Goal: Information Seeking & Learning: Learn about a topic

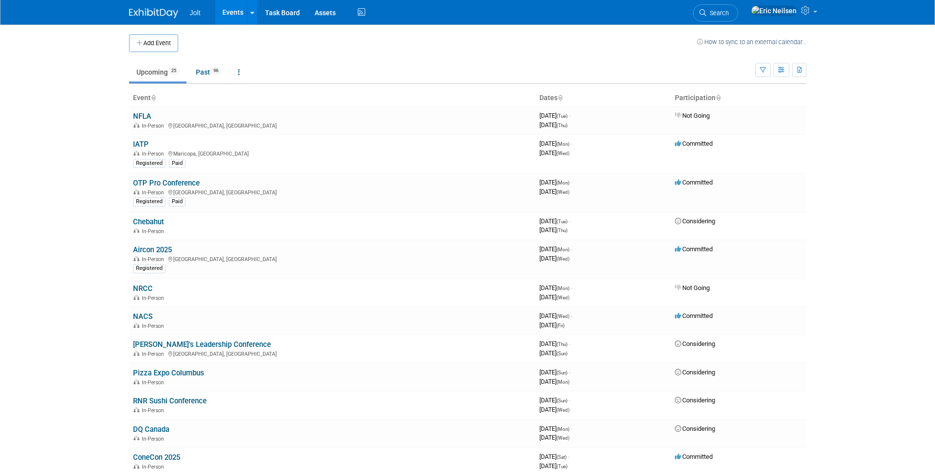
click at [160, 71] on link "Upcoming 25" at bounding box center [157, 72] width 57 height 19
click at [815, 12] on link at bounding box center [783, 12] width 76 height 25
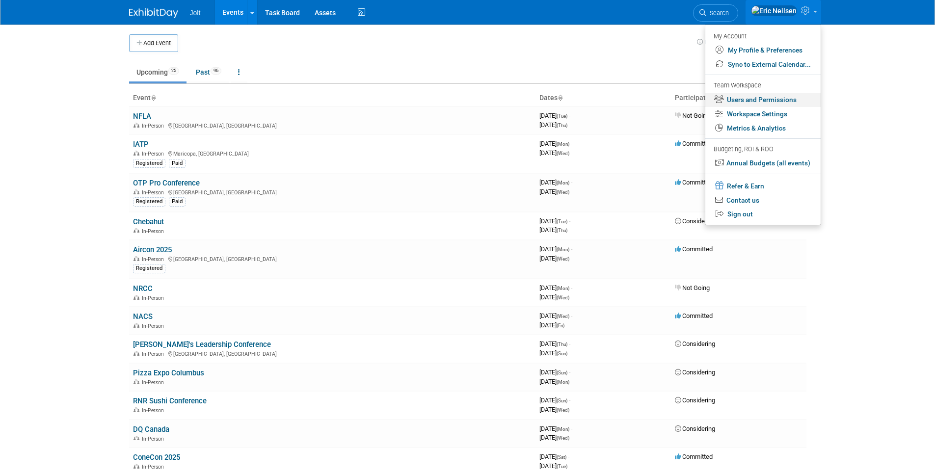
click at [794, 104] on link "Users and Permissions" at bounding box center [762, 100] width 115 height 14
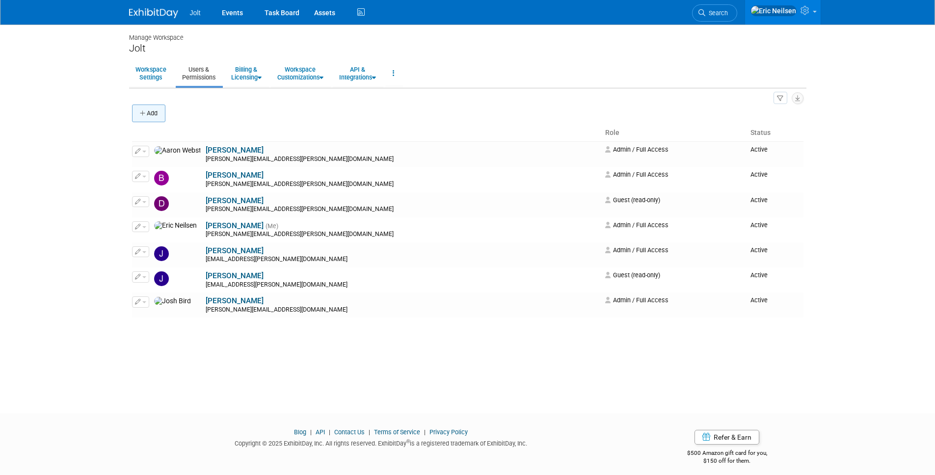
click at [154, 116] on button "Add" at bounding box center [148, 114] width 33 height 18
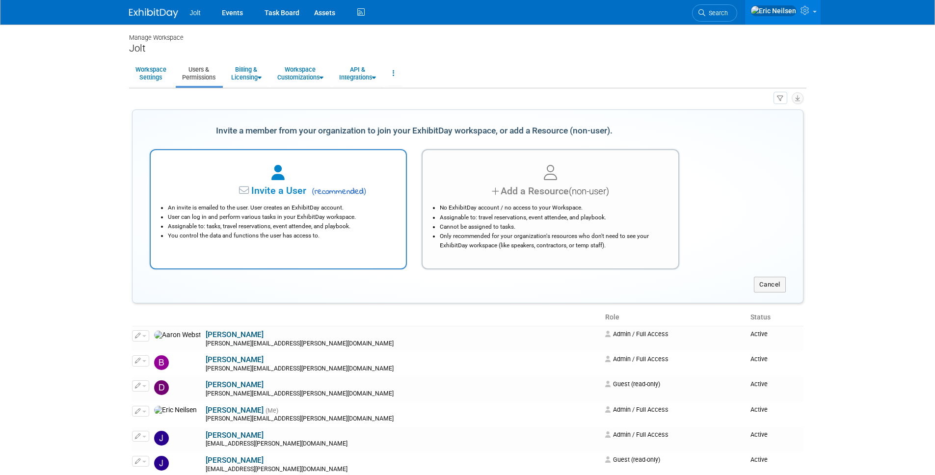
click at [287, 208] on li "An invite is emailed to the user. User creates an ExhibitDay account." at bounding box center [281, 207] width 226 height 9
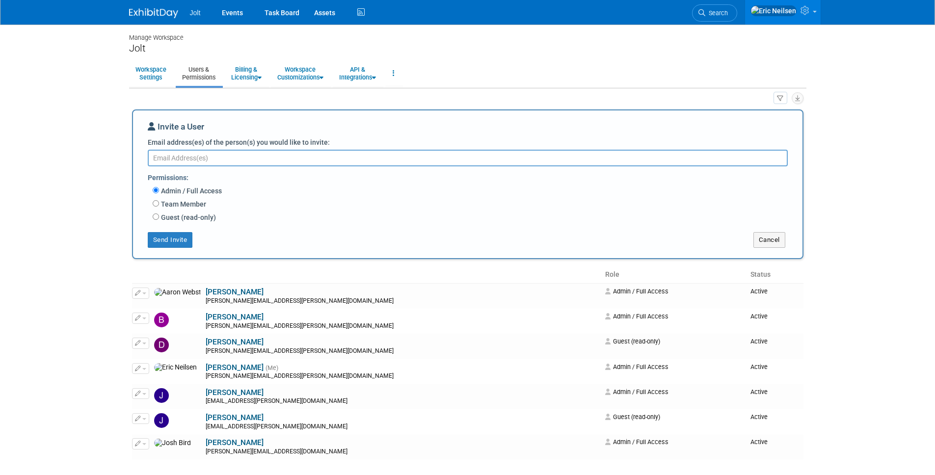
paste textarea "Jeff.Eltringham@digi.com"
type textarea "Jeff.Eltringham@digi.com"
click at [181, 241] on button "Send Invite" at bounding box center [170, 240] width 45 height 16
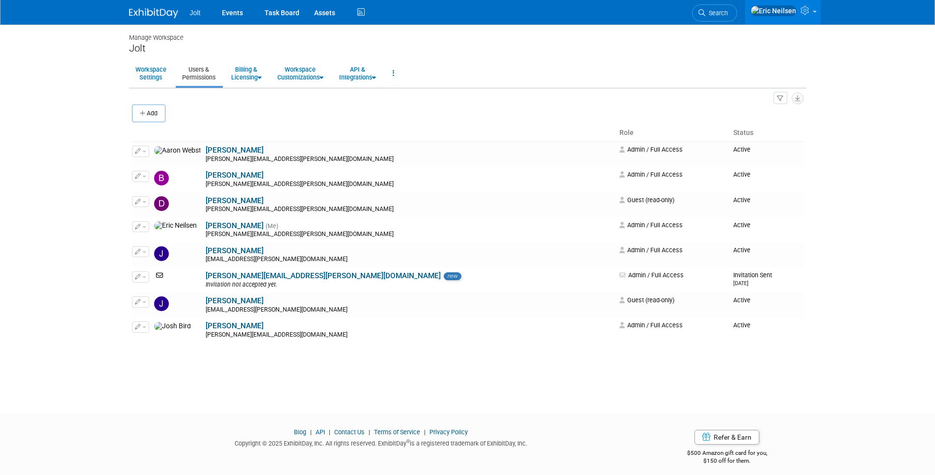
click at [156, 10] on img at bounding box center [153, 13] width 49 height 10
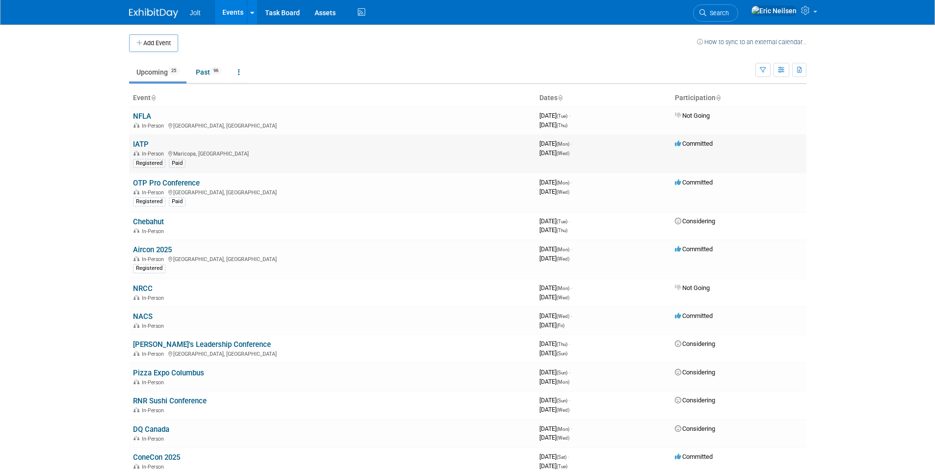
click at [136, 146] on link "IATP" at bounding box center [141, 144] width 16 height 9
click at [73, 196] on body "Jolt Events Add Event Bulk Upload Events Shareable Event Boards Recently Viewed…" at bounding box center [467, 237] width 935 height 475
click at [152, 184] on link "OTP Pro Conference" at bounding box center [166, 183] width 67 height 9
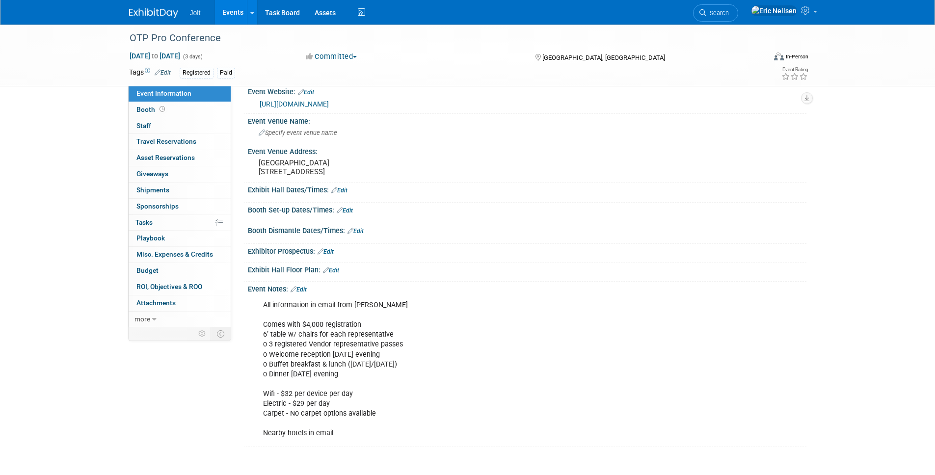
scroll to position [24, 0]
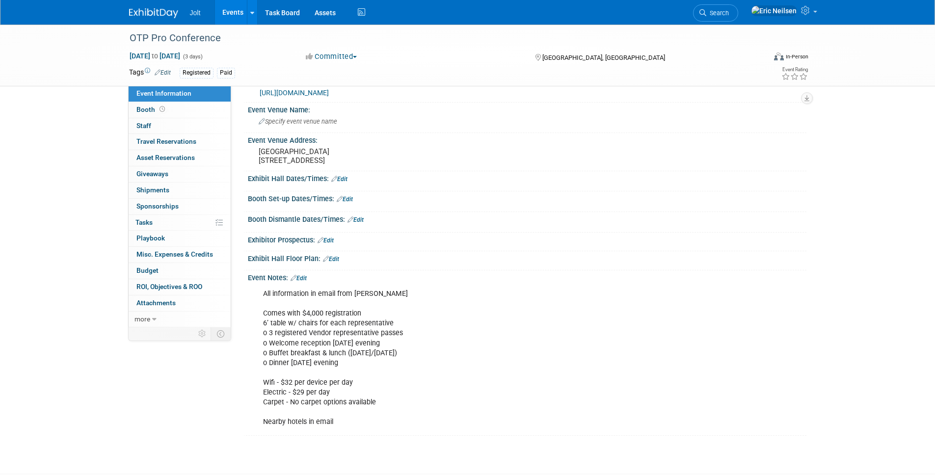
drag, startPoint x: 79, startPoint y: 61, endPoint x: 181, endPoint y: 1, distance: 117.6
click at [79, 60] on div "OTP Pro Conference [DATE] to [DATE] (3 days) [DATE] to [DATE] Committed Committ…" at bounding box center [467, 56] width 935 height 62
click at [232, 13] on link "Events" at bounding box center [233, 12] width 36 height 25
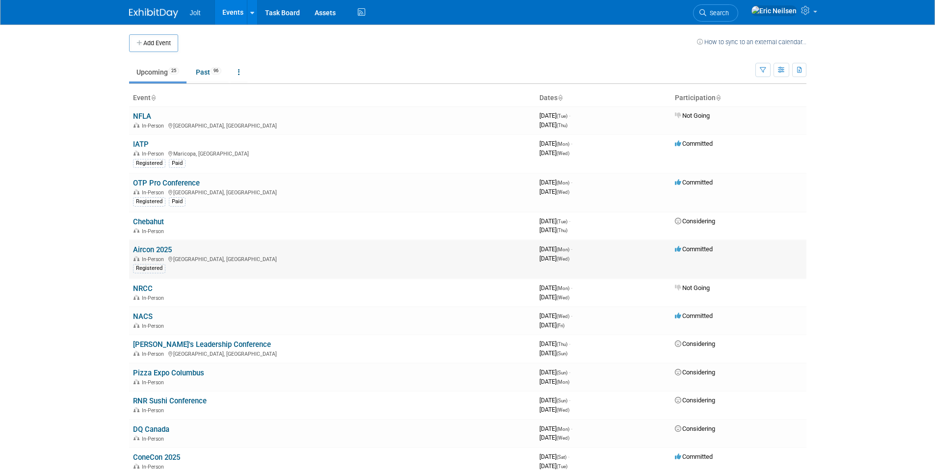
click at [156, 248] on link "Aircon 2025" at bounding box center [152, 249] width 39 height 9
click at [141, 317] on link "NACS" at bounding box center [143, 316] width 20 height 9
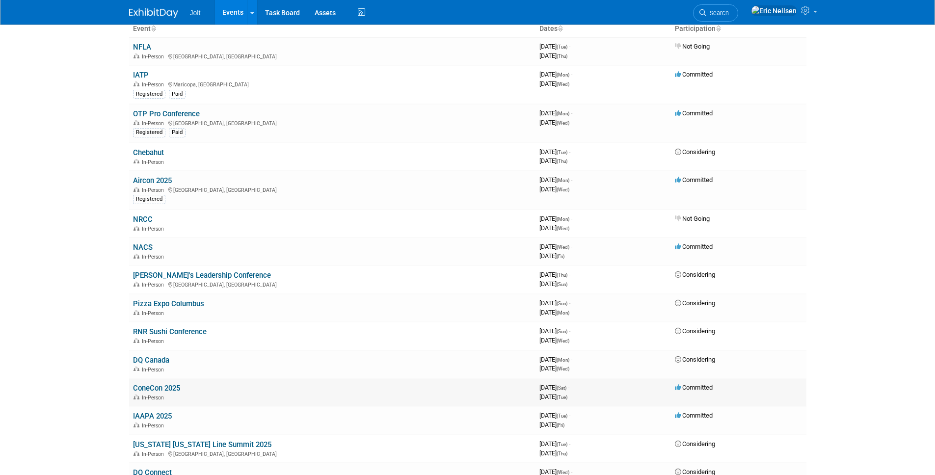
scroll to position [71, 0]
click at [160, 386] on link "ConeCon 2025" at bounding box center [156, 386] width 47 height 9
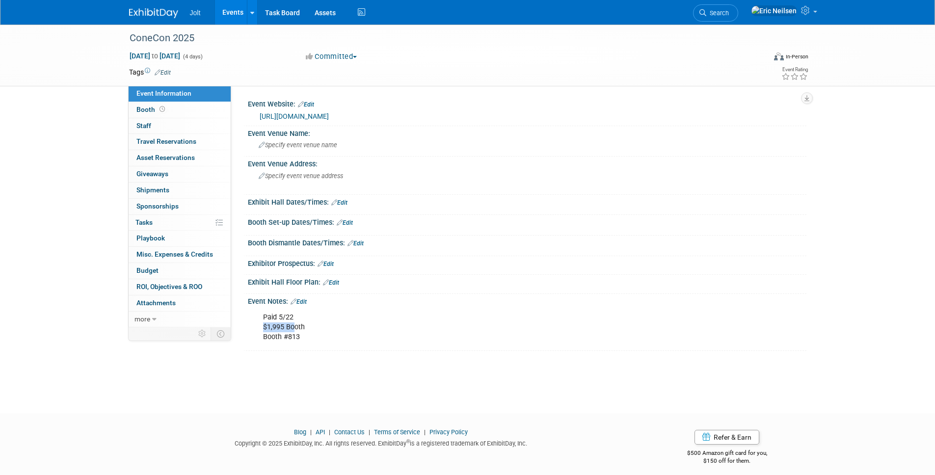
drag, startPoint x: 262, startPoint y: 327, endPoint x: 295, endPoint y: 332, distance: 33.7
click at [295, 332] on div "Paid 5/22 $1,995 Booth Booth #813" at bounding box center [477, 327] width 442 height 39
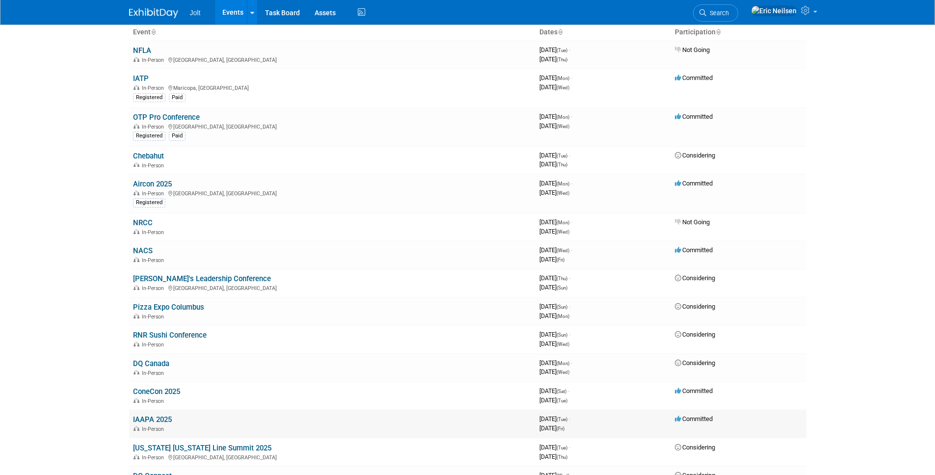
click at [158, 420] on link "IAAPA 2025" at bounding box center [152, 419] width 39 height 9
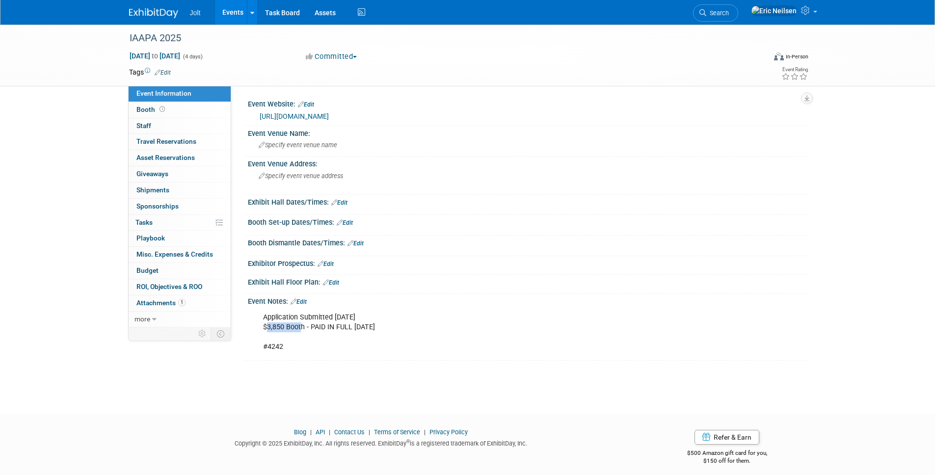
drag, startPoint x: 288, startPoint y: 326, endPoint x: 301, endPoint y: 326, distance: 13.2
click at [301, 326] on div "Application Submitted [DATE] $3,850 Booth - PAID IN FULL [DATE] #4242" at bounding box center [477, 332] width 442 height 49
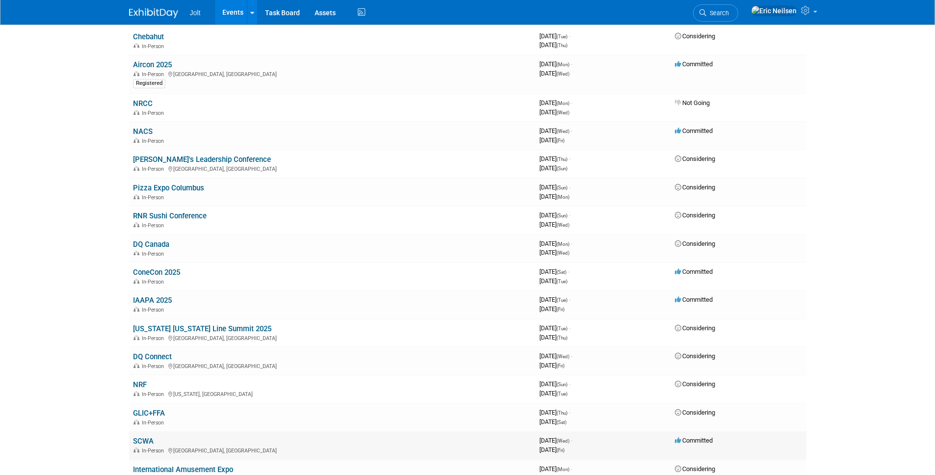
scroll to position [236, 0]
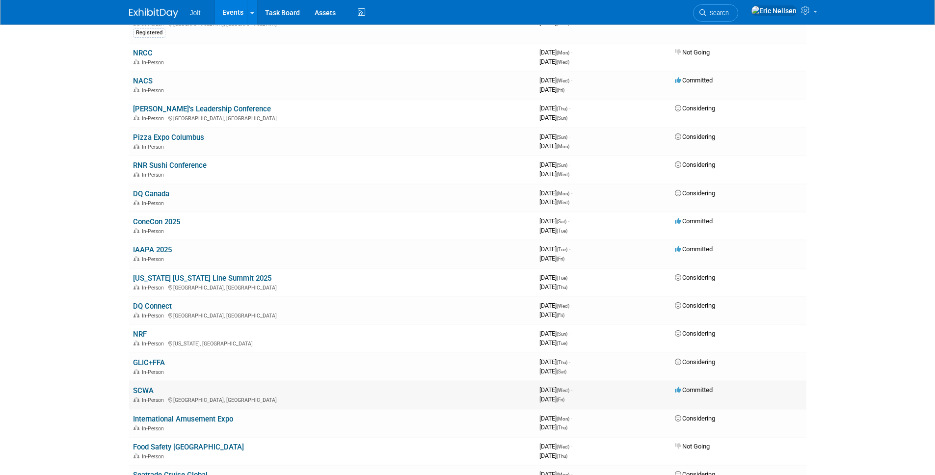
click at [140, 394] on link "SCWA" at bounding box center [143, 390] width 21 height 9
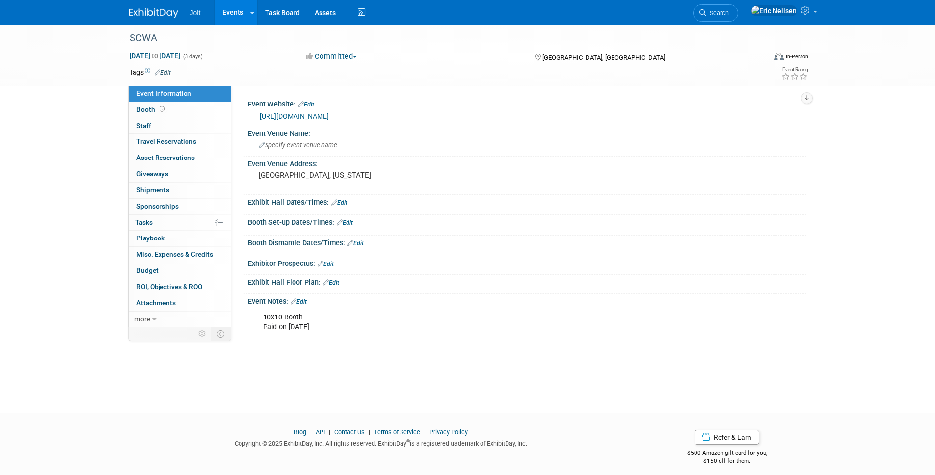
drag, startPoint x: 265, startPoint y: 318, endPoint x: 324, endPoint y: 322, distance: 59.0
click at [324, 322] on div "10x10 Booth Paid on 8/5/2025" at bounding box center [477, 322] width 442 height 29
click at [327, 343] on div "SCWA Feb 25, 2026 to Feb 27, 2026 (3 days) Feb 25, 2026 to Feb 27, 2026 Committ…" at bounding box center [467, 210] width 935 height 371
click at [44, 40] on div "SCWA Feb 25, 2026 to Feb 27, 2026 (3 days) Feb 25, 2026 to Feb 27, 2026 Committ…" at bounding box center [467, 56] width 935 height 62
click at [307, 118] on link "https://swcarwash.org/" at bounding box center [294, 116] width 69 height 8
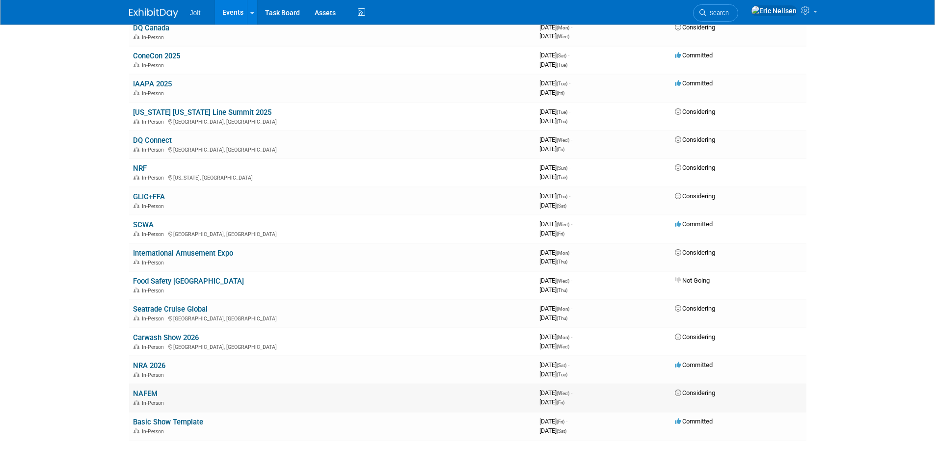
scroll to position [407, 0]
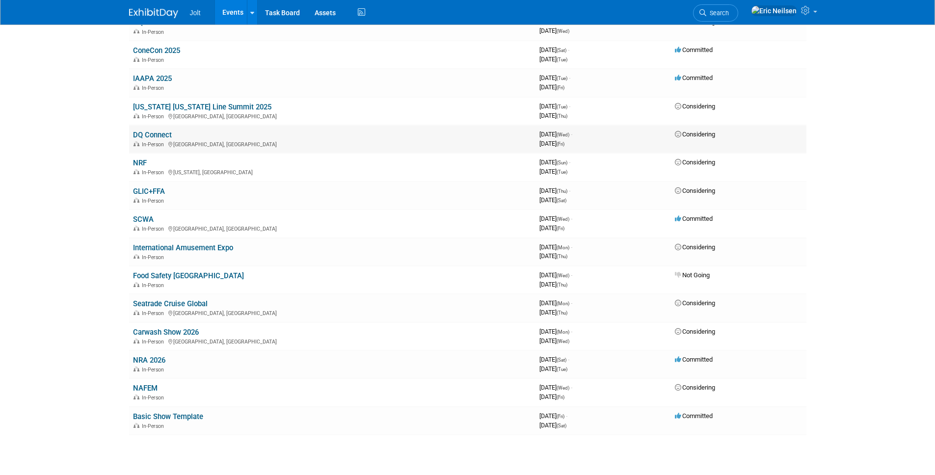
click at [698, 134] on span "Considering" at bounding box center [695, 134] width 40 height 7
click at [139, 136] on link "DQ Connect" at bounding box center [152, 135] width 39 height 9
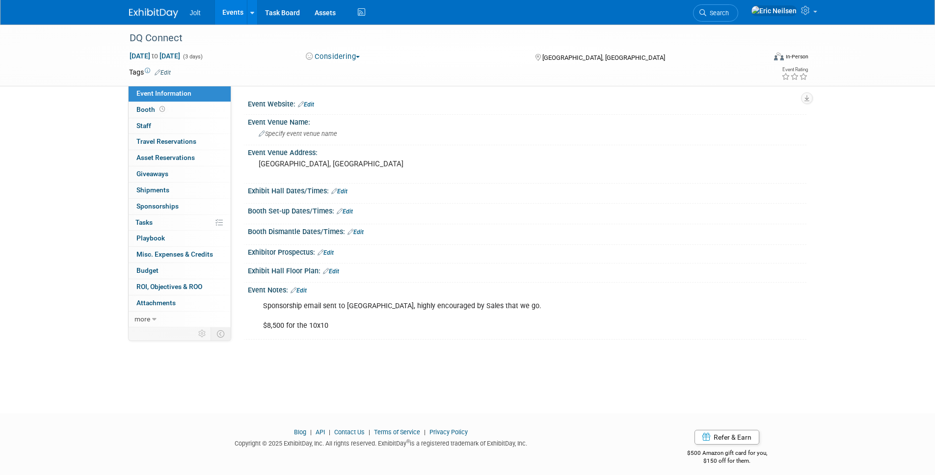
click at [360, 57] on span "button" at bounding box center [358, 57] width 4 height 2
click at [30, 194] on div "DQ Connect Jan 7, 2026 to Jan 9, 2026 (3 days) Jan 7, 2026 to Jan 9, 2026 Consi…" at bounding box center [467, 210] width 935 height 371
click at [364, 54] on button "Considering" at bounding box center [332, 57] width 61 height 10
click at [353, 44] on div "DQ Connect" at bounding box center [438, 38] width 625 height 18
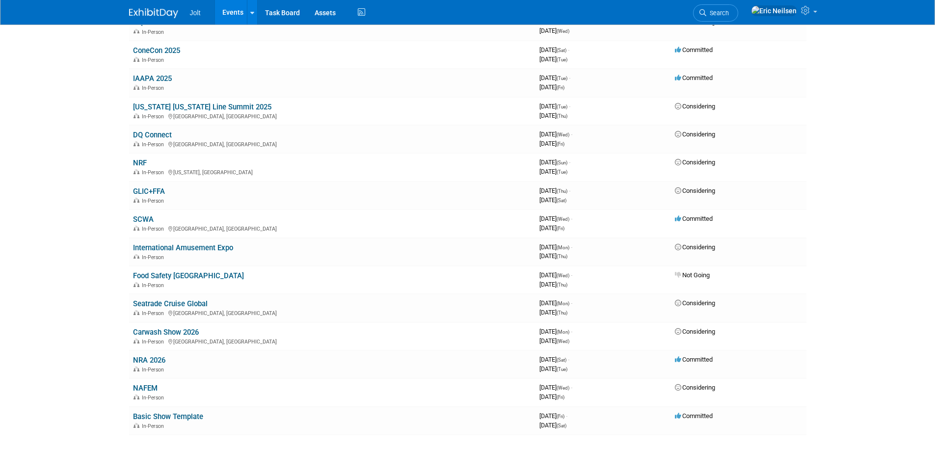
scroll to position [407, 0]
